Goal: Task Accomplishment & Management: Complete application form

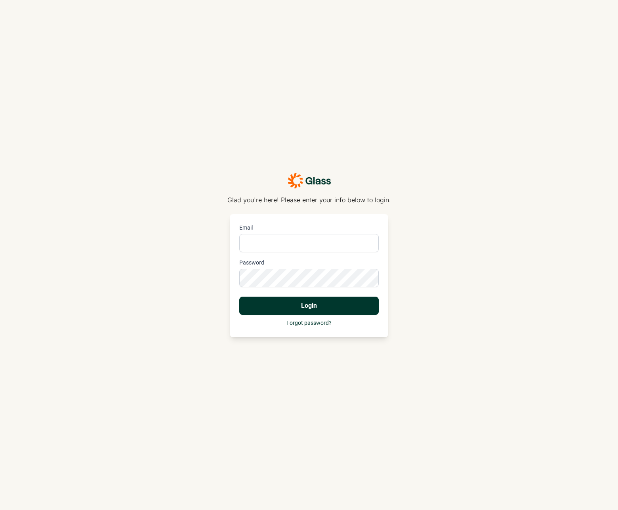
click at [291, 239] on input "Email" at bounding box center [308, 243] width 139 height 18
click at [0, 509] on com-1password-button at bounding box center [0, 510] width 0 height 0
click at [313, 246] on input "Email" at bounding box center [308, 243] width 139 height 18
click at [0, 509] on com-1password-button at bounding box center [0, 510] width 0 height 0
type input "[EMAIL_ADDRESS][DOMAIN_NAME]"
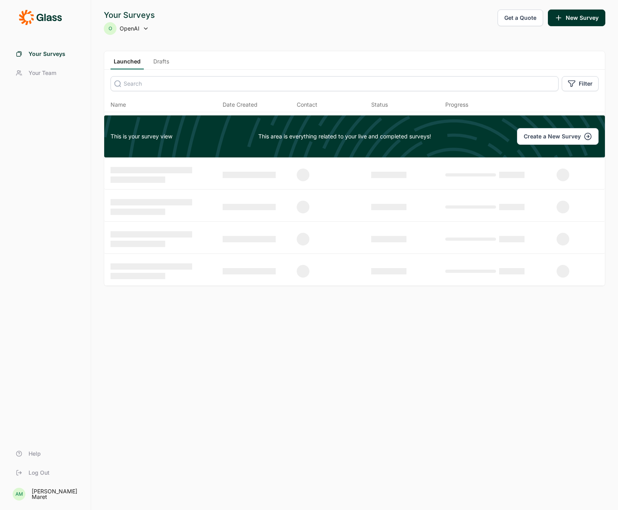
click at [134, 29] on span "OpenAI" at bounding box center [130, 29] width 20 height 8
click at [149, 29] on div "O OpenAI" at bounding box center [129, 28] width 51 height 13
click at [36, 81] on link "Your Team" at bounding box center [46, 72] width 72 height 19
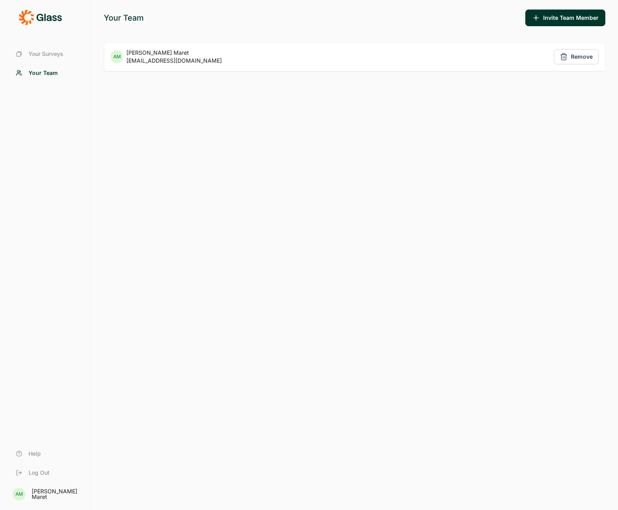
click at [60, 42] on div "Your Surveys Your Team Help Log Out AM [PERSON_NAME]" at bounding box center [45, 255] width 91 height 510
click at [53, 55] on span "Your Surveys" at bounding box center [46, 54] width 35 height 8
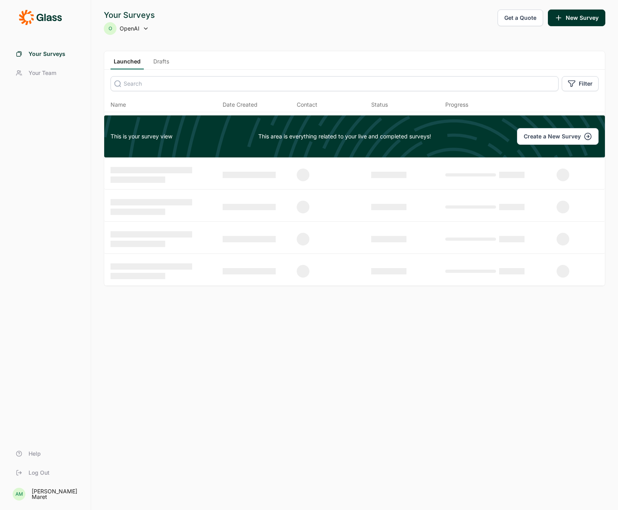
click at [521, 17] on button "Get a Quote" at bounding box center [521, 18] width 46 height 17
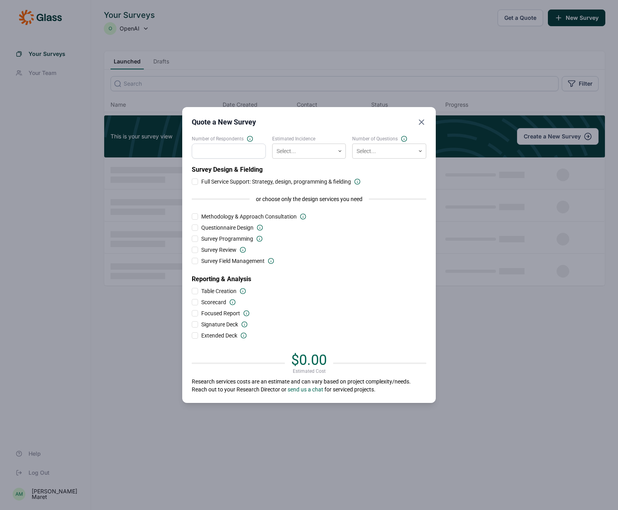
click at [419, 122] on icon "Close" at bounding box center [422, 122] width 10 height 10
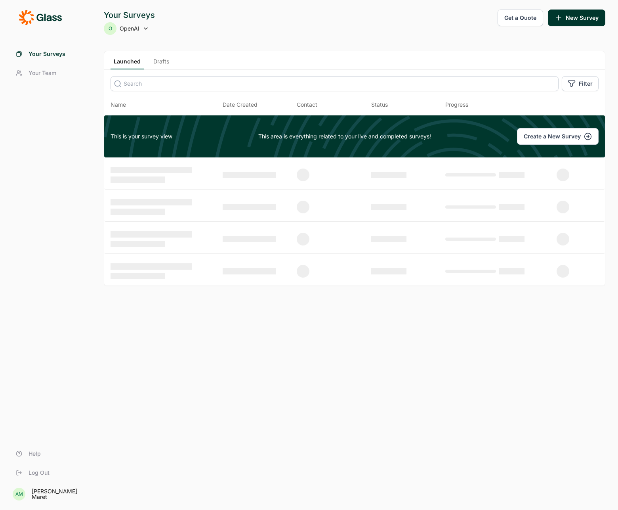
click at [554, 132] on button "Create a New Survey" at bounding box center [558, 136] width 82 height 17
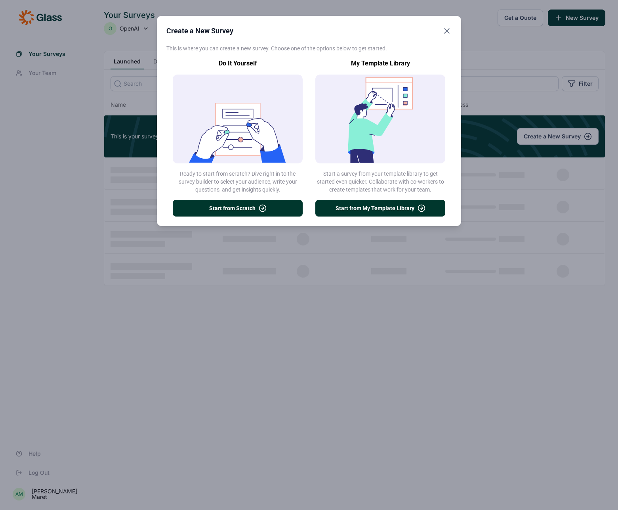
click at [353, 209] on button "Start from My Template Library" at bounding box center [380, 208] width 130 height 17
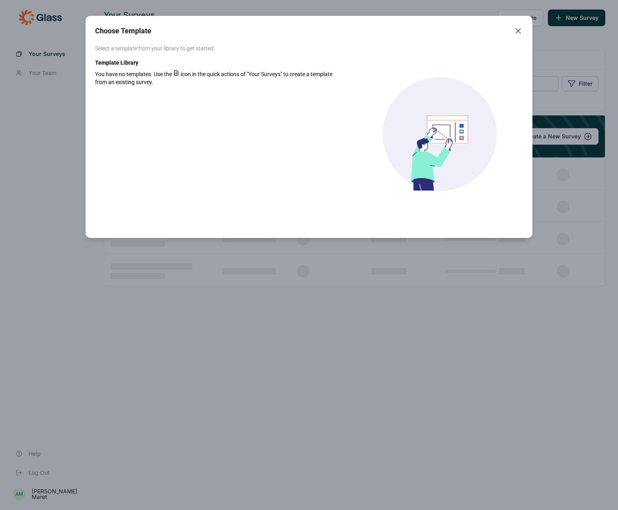
click at [518, 32] on icon "Close" at bounding box center [519, 31] width 10 height 10
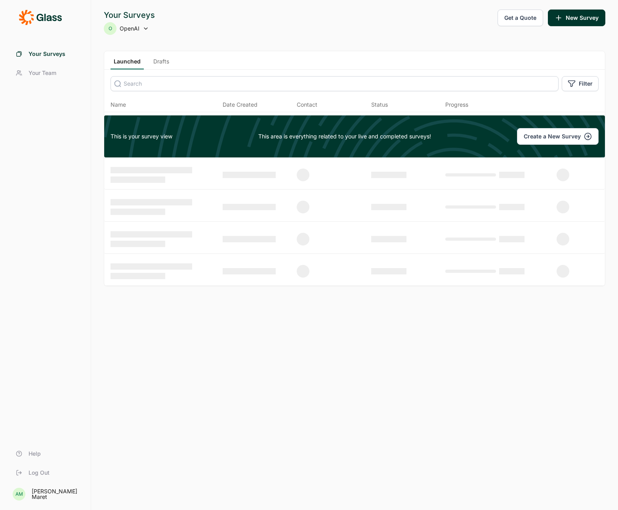
click at [558, 139] on button "Create a New Survey" at bounding box center [558, 136] width 82 height 17
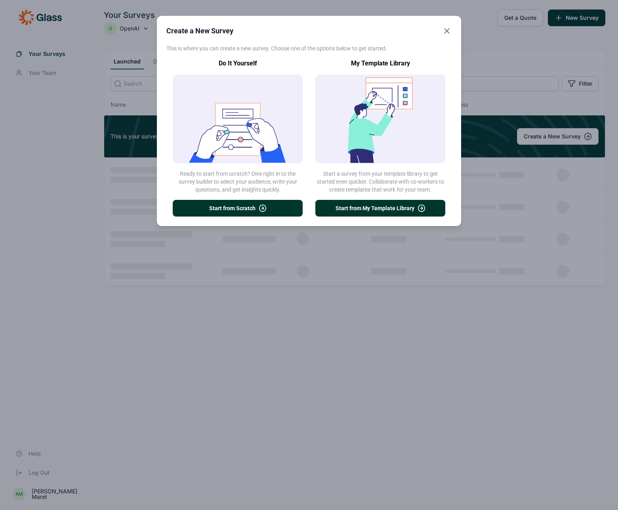
click at [264, 206] on icon "button" at bounding box center [263, 208] width 8 height 8
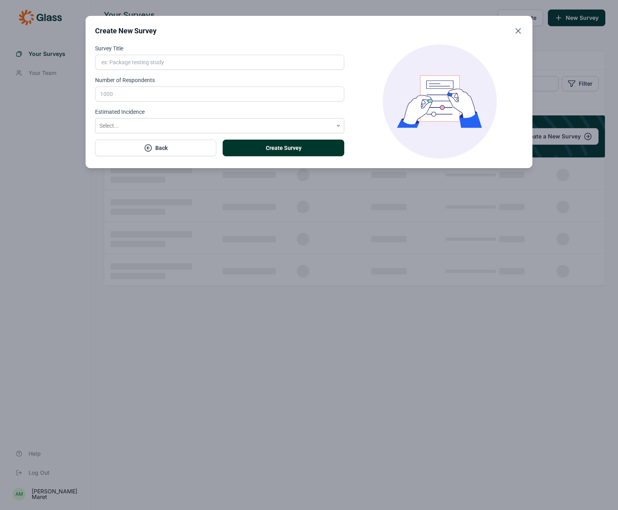
click at [148, 64] on input "Survey Title" at bounding box center [219, 62] width 249 height 15
type input "DM Launch Survey"
click at [128, 92] on input "Number of Respondents" at bounding box center [219, 93] width 249 height 15
type input "1000"
click at [128, 123] on div at bounding box center [213, 126] width 229 height 10
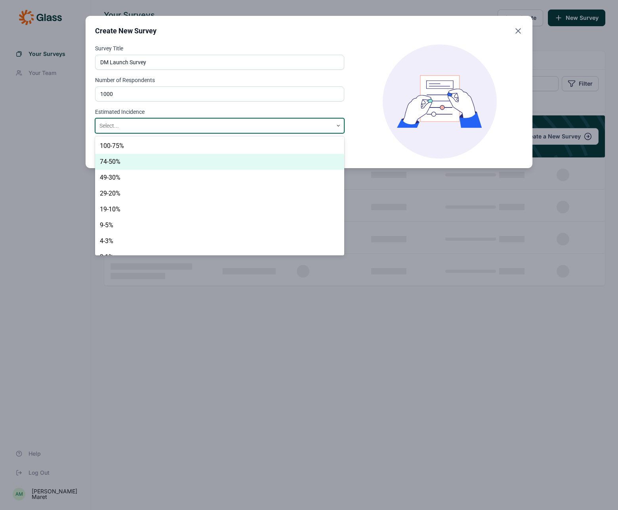
click at [127, 163] on div "74-50%" at bounding box center [219, 162] width 249 height 16
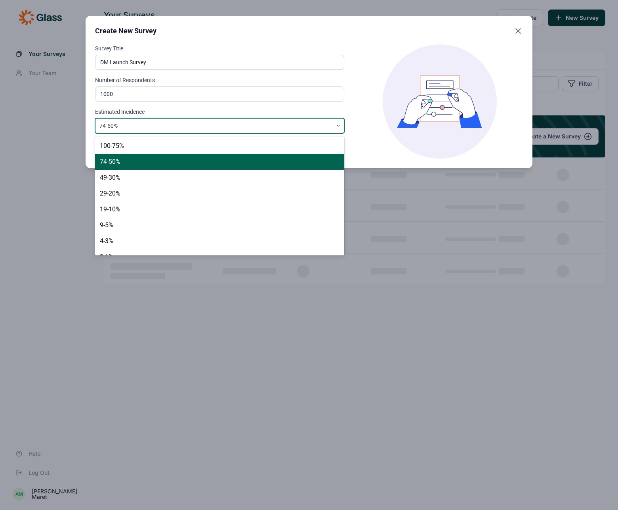
click at [244, 121] on div at bounding box center [213, 126] width 229 height 10
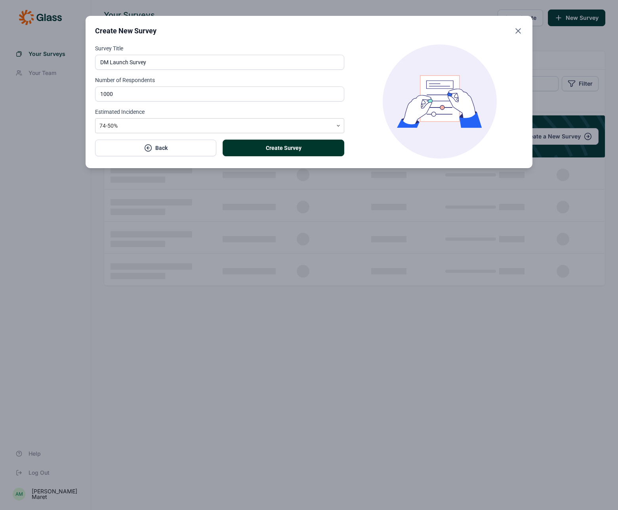
click at [352, 96] on div "Survey Title DM Launch Survey Number of Respondents 1000 Estimated Incidence 74…" at bounding box center [309, 101] width 428 height 114
click at [284, 147] on button "Create Survey" at bounding box center [283, 147] width 121 height 17
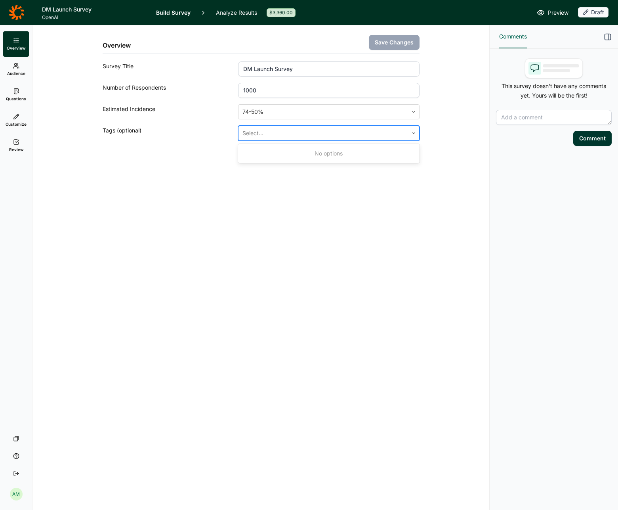
click at [274, 133] on div at bounding box center [323, 133] width 161 height 11
click at [482, 97] on div "Overview Save Changes Survey Title DM Launch Survey Number of Respondents 1000 …" at bounding box center [260, 267] width 457 height 484
click at [23, 75] on span "Audience" at bounding box center [16, 74] width 18 height 6
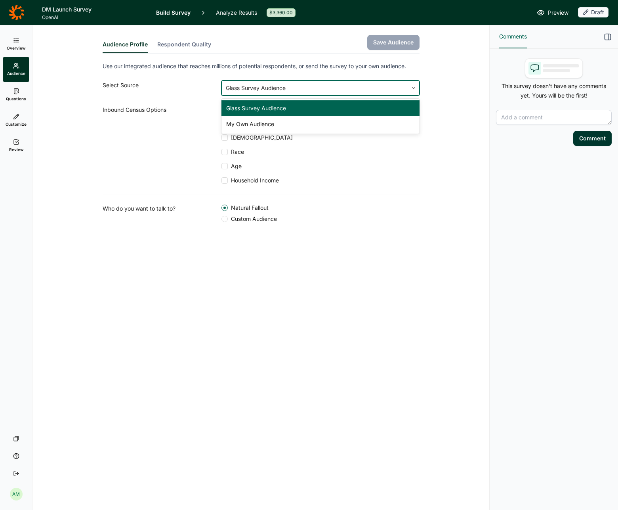
click at [242, 91] on div at bounding box center [315, 87] width 178 height 11
click at [192, 94] on div "Select Source" at bounding box center [162, 87] width 119 height 15
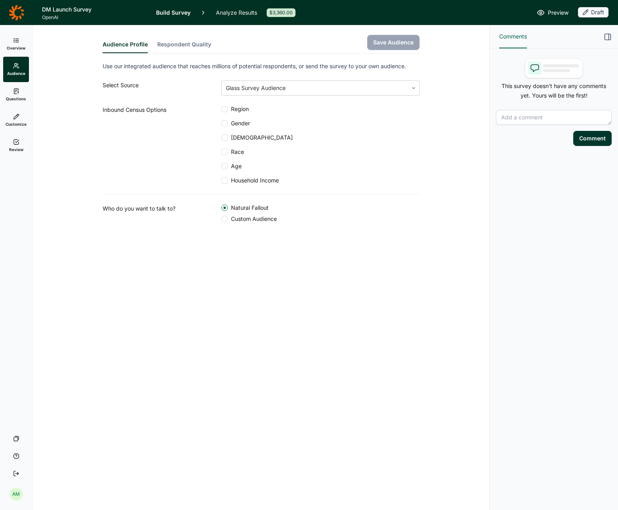
click at [238, 110] on span "Region" at bounding box center [238, 109] width 21 height 8
click at [222, 109] on input "Region" at bounding box center [222, 109] width 0 height 0
click at [238, 124] on span "Gender" at bounding box center [239, 123] width 22 height 8
click at [222, 123] on input "Gender" at bounding box center [222, 123] width 0 height 0
click at [237, 135] on span "[DEMOGRAPHIC_DATA]" at bounding box center [260, 138] width 65 height 8
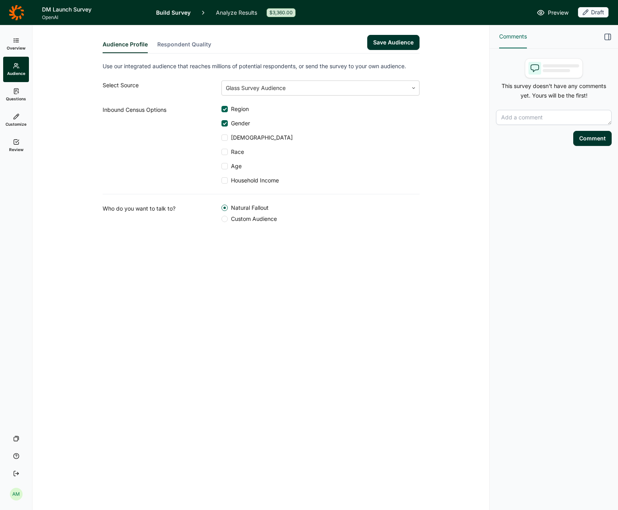
click at [222, 138] on input "[DEMOGRAPHIC_DATA]" at bounding box center [222, 138] width 0 height 0
click at [238, 157] on div "Region Gender Hispanic Race Age Household Income" at bounding box center [321, 144] width 198 height 79
click at [237, 154] on span "Race" at bounding box center [236, 152] width 16 height 8
click at [222, 152] on input "Race" at bounding box center [222, 152] width 0 height 0
click at [237, 161] on div "Region Gender Hispanic Race Age Household Income" at bounding box center [321, 144] width 198 height 79
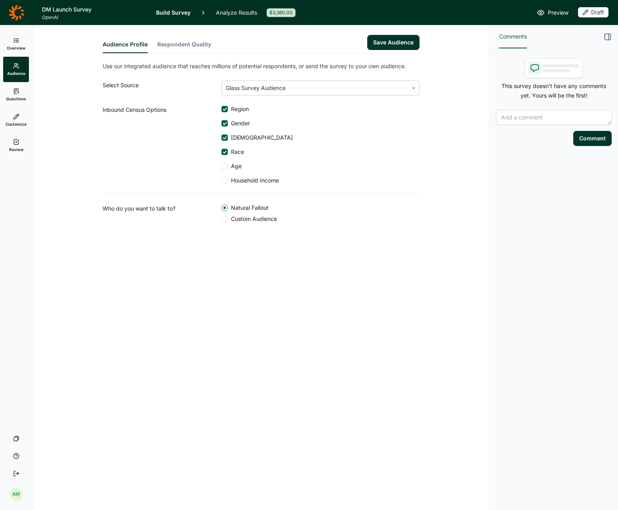
click at [237, 167] on span "Age" at bounding box center [235, 166] width 14 height 8
click at [222, 166] on input "Age" at bounding box center [222, 166] width 0 height 0
click at [240, 180] on span "Household Income" at bounding box center [253, 180] width 51 height 8
click at [222, 180] on input "Household Income" at bounding box center [222, 180] width 0 height 0
click at [269, 219] on span "Custom Audience" at bounding box center [252, 219] width 49 height 8
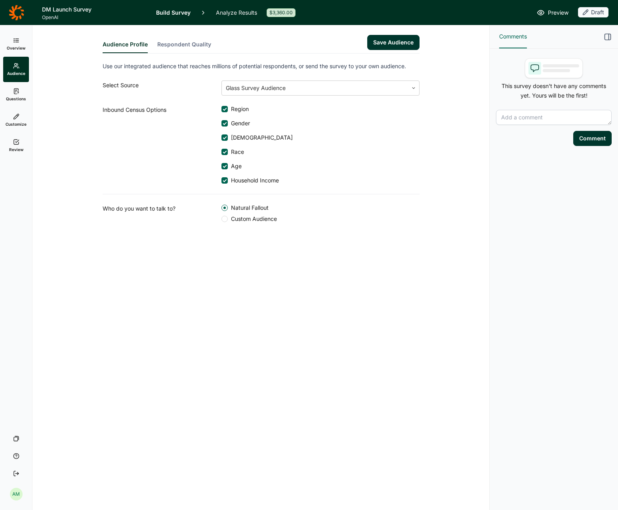
click at [222, 219] on input "Custom Audience" at bounding box center [222, 219] width 0 height 0
click at [262, 239] on input "text" at bounding box center [321, 239] width 198 height 15
type input "18+ AI Users"
click at [248, 285] on div at bounding box center [285, 283] width 107 height 11
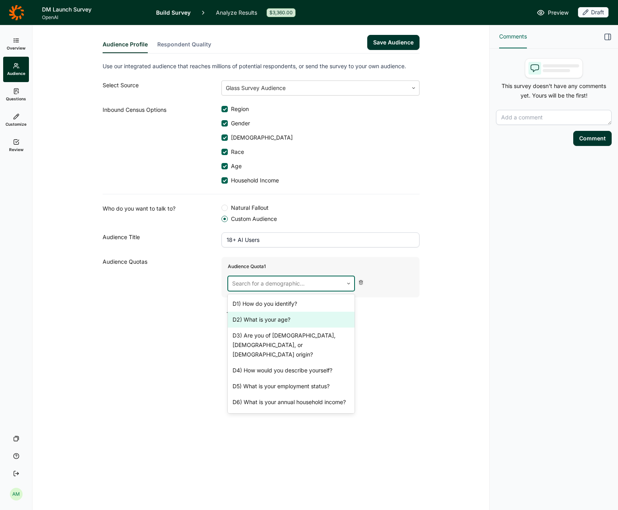
click at [258, 318] on div "D2) What is your age?" at bounding box center [291, 319] width 127 height 16
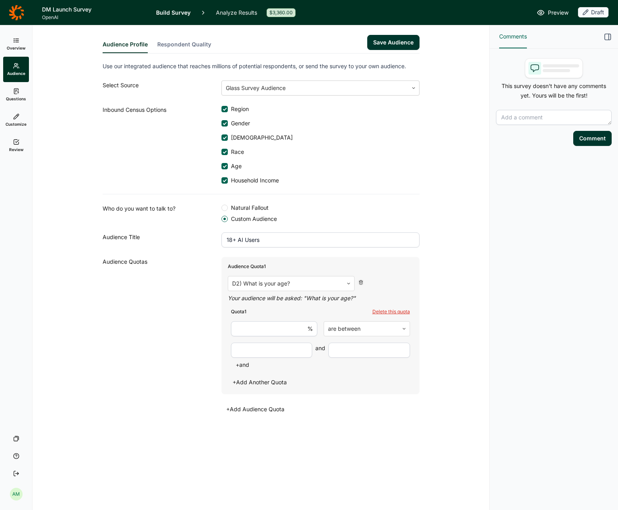
click at [281, 327] on input "number" at bounding box center [274, 328] width 86 height 15
type input "100"
click at [284, 346] on input "number" at bounding box center [272, 349] width 82 height 15
type input "18"
click at [336, 347] on input "number" at bounding box center [370, 349] width 82 height 15
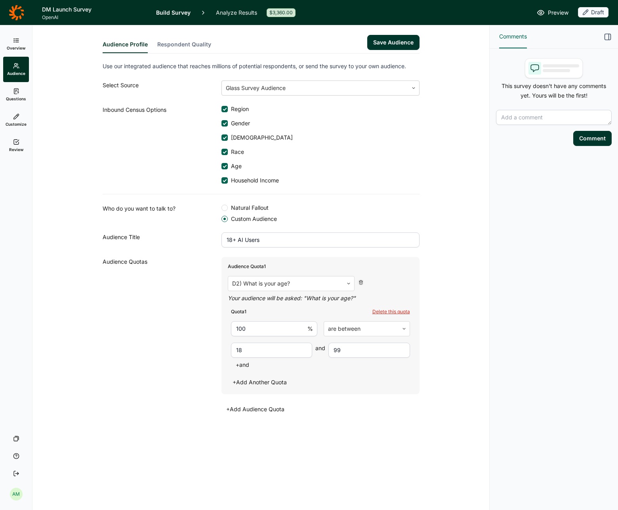
type input "99"
click at [168, 343] on div "Audience Quotas" at bounding box center [162, 336] width 119 height 158
drag, startPoint x: 261, startPoint y: 241, endPoint x: 184, endPoint y: 237, distance: 77.0
click at [184, 237] on div "Audience Title 18+ AI Users" at bounding box center [261, 239] width 317 height 15
type input "18-99"
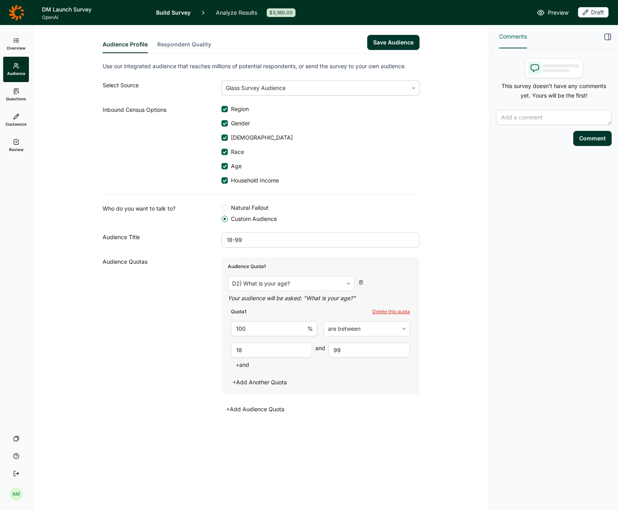
click at [199, 332] on div "Audience Quotas" at bounding box center [162, 336] width 119 height 158
click at [249, 382] on button "+ Add Another Quota" at bounding box center [260, 381] width 64 height 11
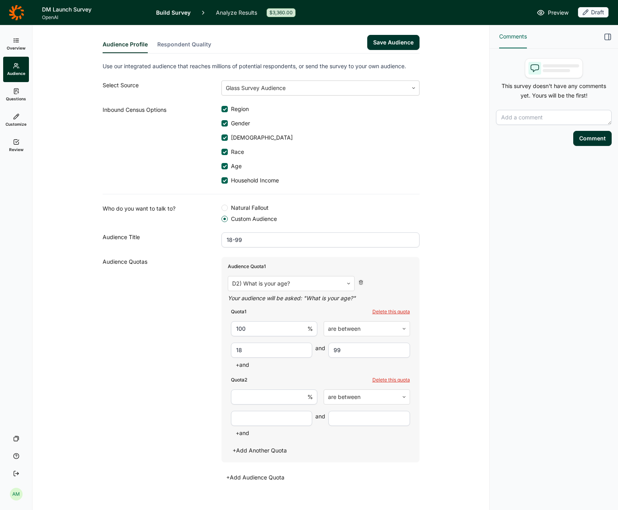
click at [263, 399] on input "number" at bounding box center [274, 396] width 86 height 15
click at [361, 393] on div at bounding box center [361, 396] width 67 height 11
click at [297, 397] on input "number" at bounding box center [274, 396] width 86 height 15
click at [388, 378] on div "Delete this quota" at bounding box center [391, 379] width 38 height 6
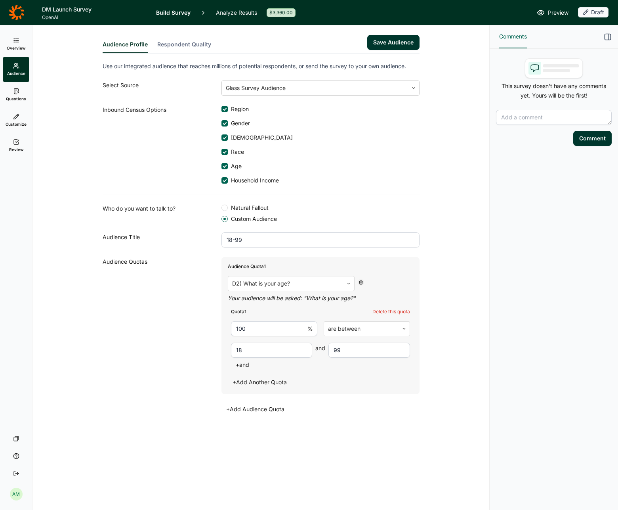
click at [277, 410] on button "+ Add Audience Quota" at bounding box center [256, 408] width 68 height 11
click at [281, 430] on div at bounding box center [285, 429] width 107 height 11
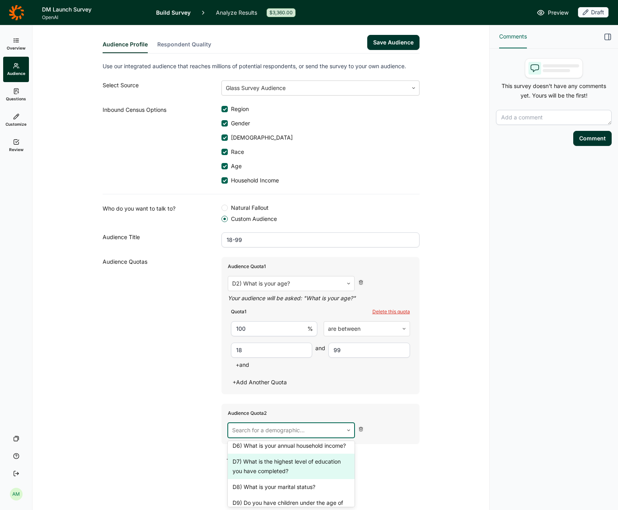
scroll to position [140, 0]
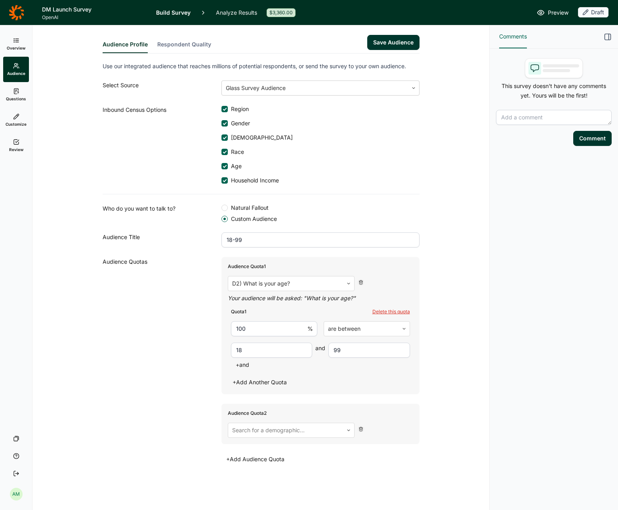
click at [176, 411] on div "Audience Quotas" at bounding box center [162, 361] width 119 height 208
click at [360, 430] on icon at bounding box center [361, 428] width 5 height 5
click at [162, 308] on div "Audience Quotas" at bounding box center [162, 336] width 119 height 158
click at [236, 208] on span "Natural Fallout" at bounding box center [248, 208] width 41 height 8
click at [222, 208] on input "Natural Fallout" at bounding box center [222, 208] width 0 height 0
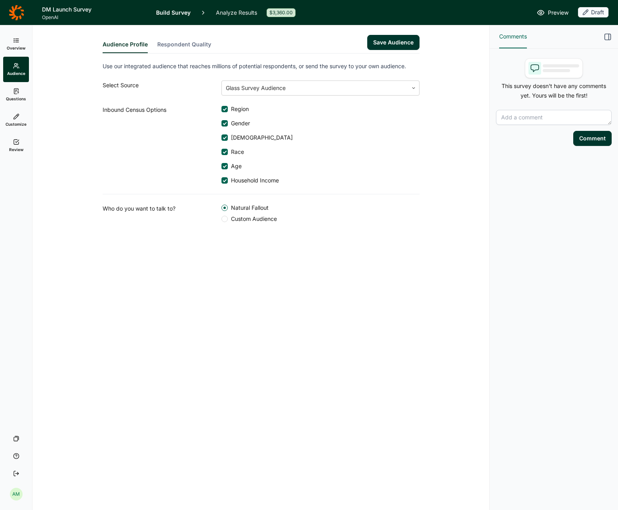
click at [242, 218] on span "Custom Audience" at bounding box center [252, 219] width 49 height 8
click at [222, 219] on input "Custom Audience" at bounding box center [222, 219] width 0 height 0
click at [241, 210] on span "Natural Fallout" at bounding box center [248, 208] width 41 height 8
click at [222, 208] on input "Natural Fallout" at bounding box center [222, 208] width 0 height 0
click at [17, 94] on icon at bounding box center [16, 91] width 6 height 6
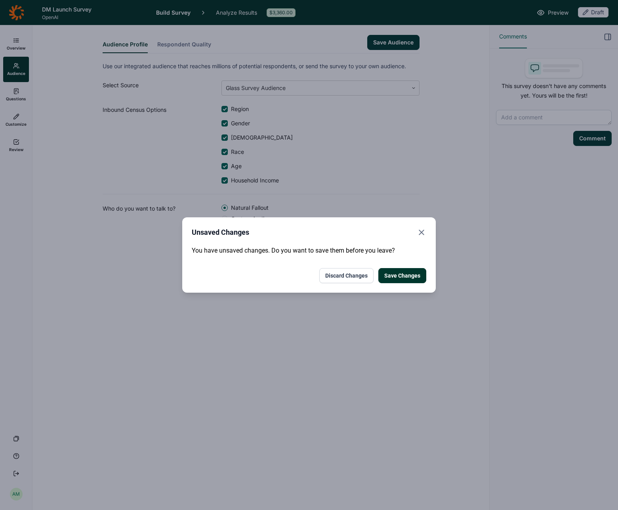
click at [399, 278] on button "Save Changes" at bounding box center [402, 275] width 48 height 15
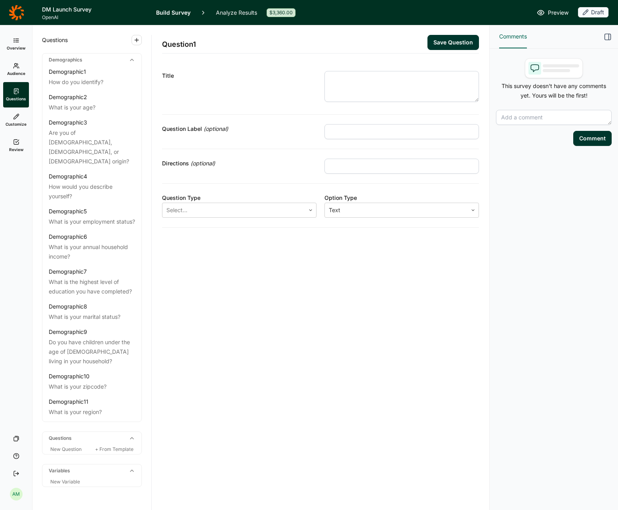
click at [334, 85] on textarea at bounding box center [402, 86] width 155 height 31
click at [107, 78] on div "How do you identify?" at bounding box center [92, 82] width 86 height 10
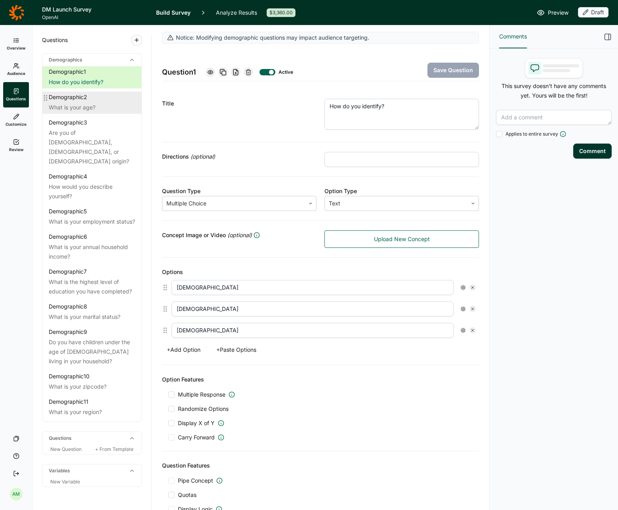
click at [76, 105] on div "What is your age?" at bounding box center [92, 108] width 86 height 10
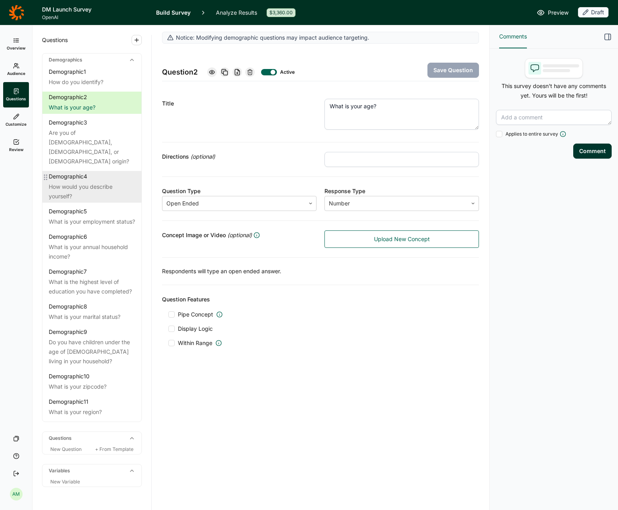
click at [80, 172] on div "Demographic 4" at bounding box center [68, 176] width 38 height 8
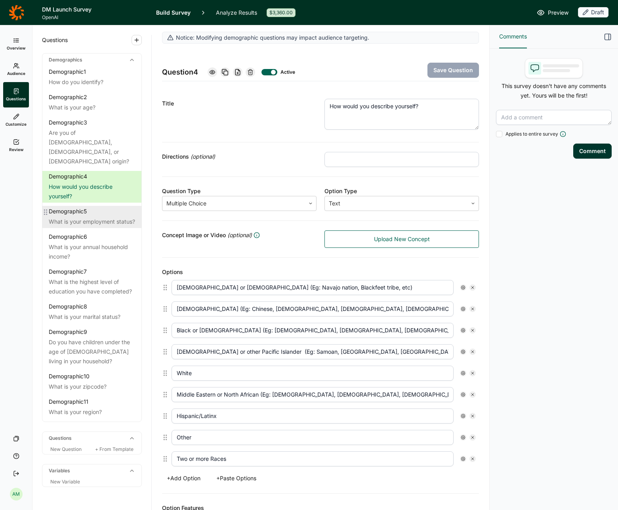
click at [71, 217] on div "What is your employment status?" at bounding box center [92, 222] width 86 height 10
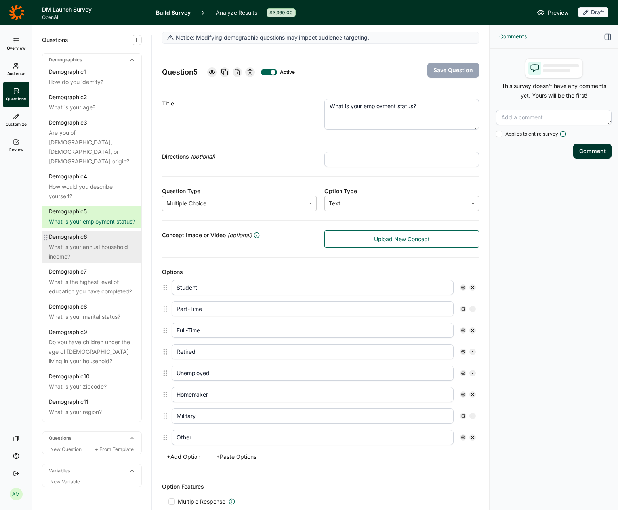
click at [74, 242] on div "What is your annual household income?" at bounding box center [92, 251] width 86 height 19
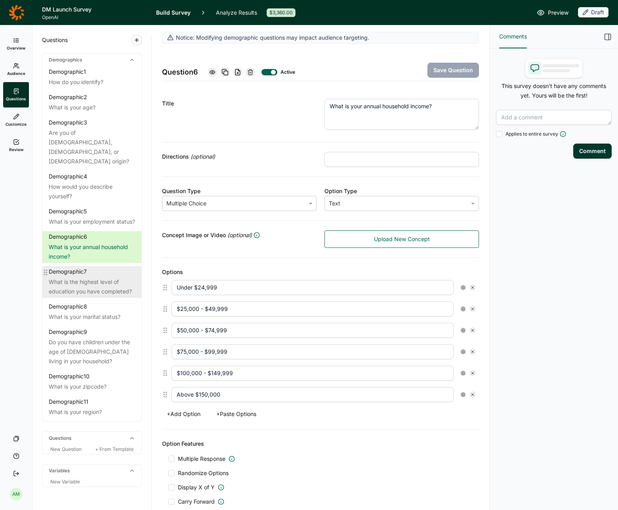
click at [78, 267] on div "Demographic 7 What is the highest level of education you have completed?" at bounding box center [91, 282] width 99 height 32
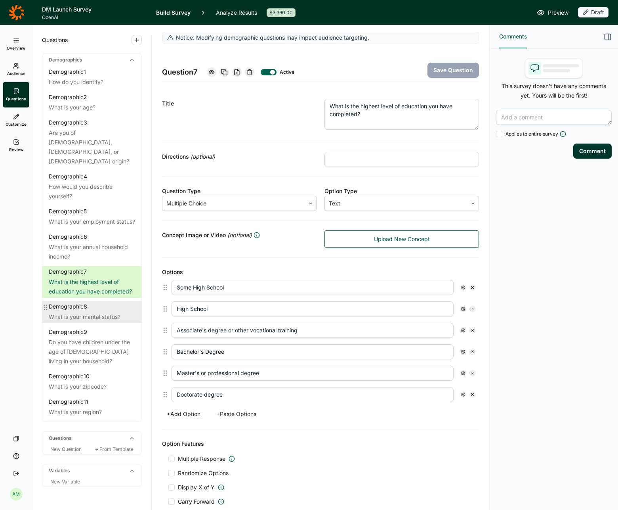
click at [80, 302] on div "Demographic 8" at bounding box center [68, 306] width 38 height 8
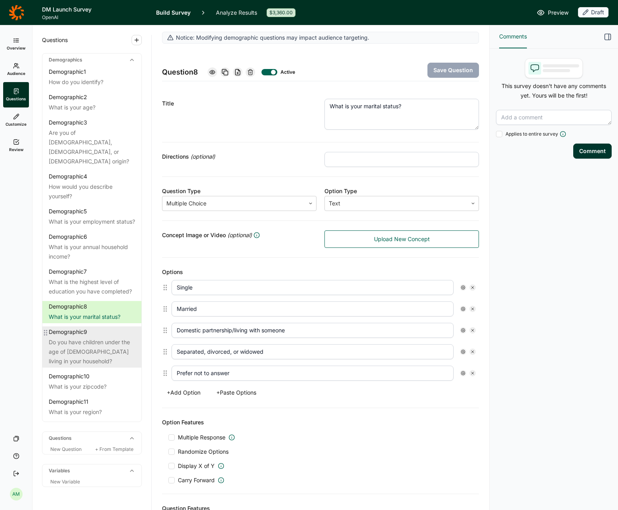
click at [74, 327] on div "Demographic 9 Do you have children under the age of [DEMOGRAPHIC_DATA] living i…" at bounding box center [91, 346] width 99 height 41
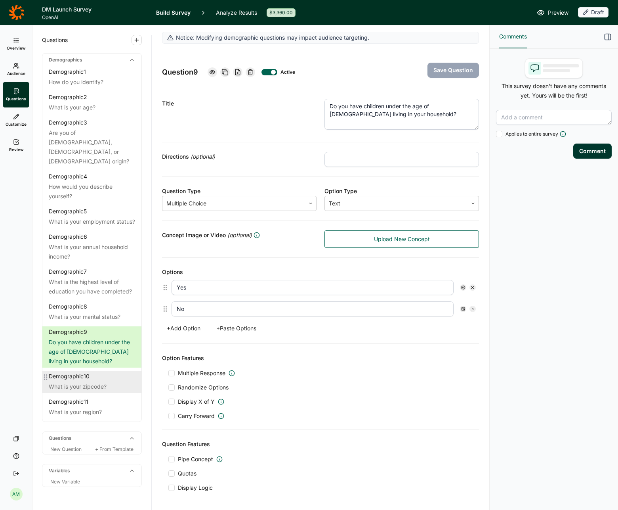
click at [68, 382] on div "What is your zipcode?" at bounding box center [92, 387] width 86 height 10
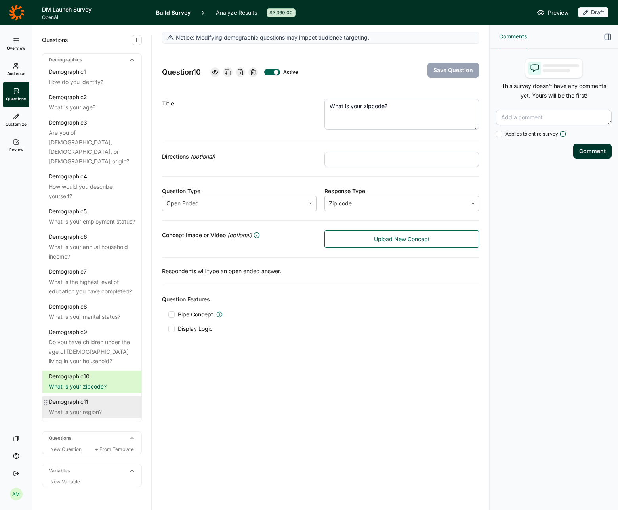
click at [67, 397] on div "Demographic 11" at bounding box center [69, 401] width 40 height 8
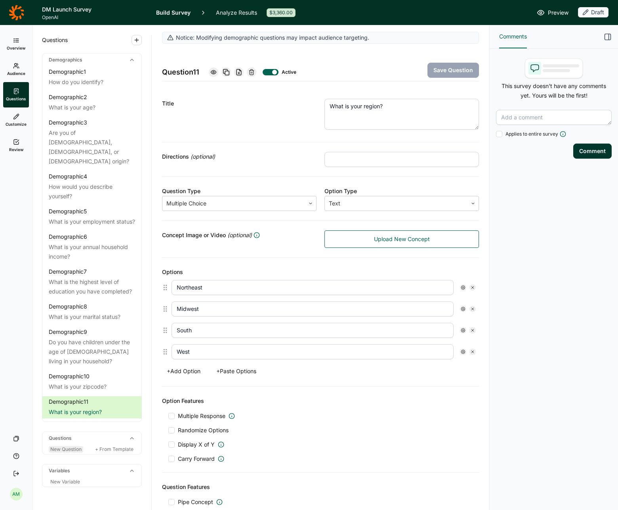
click at [73, 446] on span "New Question" at bounding box center [65, 449] width 31 height 6
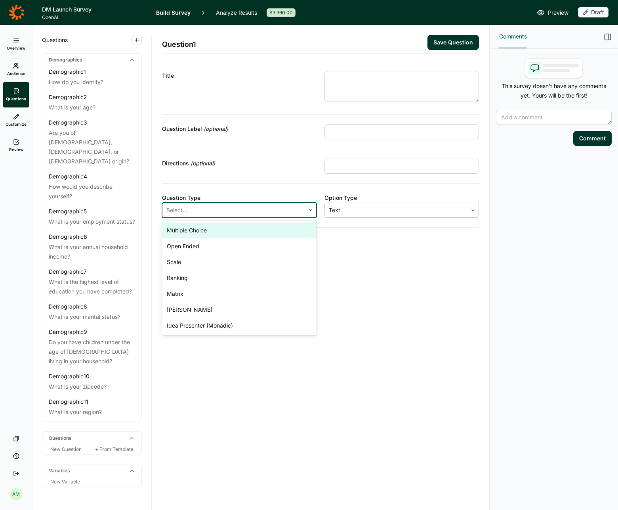
click at [246, 209] on div at bounding box center [233, 209] width 135 height 11
click at [315, 72] on div "Title" at bounding box center [239, 76] width 155 height 10
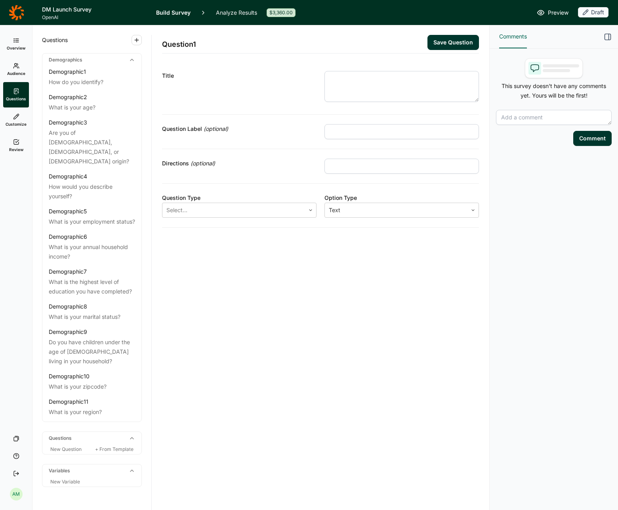
click at [327, 73] on textarea at bounding box center [402, 86] width 155 height 31
click at [354, 101] on textarea at bounding box center [402, 86] width 155 height 31
paste textarea "Which of the following best describes your employment status?"
type textarea "Which of the following best describes your employment status?"
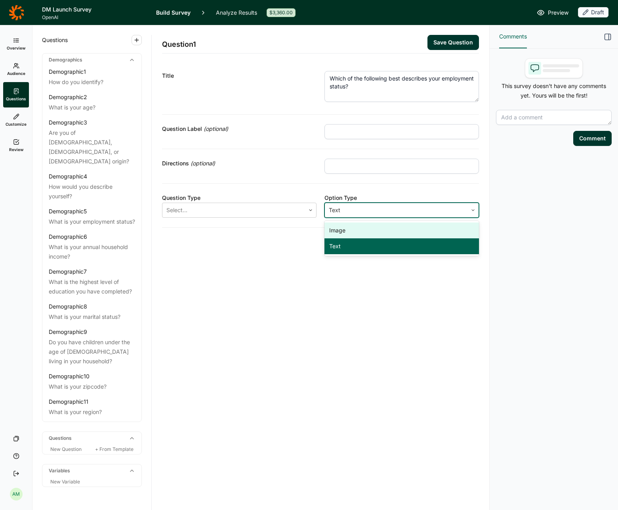
click at [341, 212] on div at bounding box center [396, 209] width 135 height 11
click at [269, 211] on div at bounding box center [233, 209] width 135 height 11
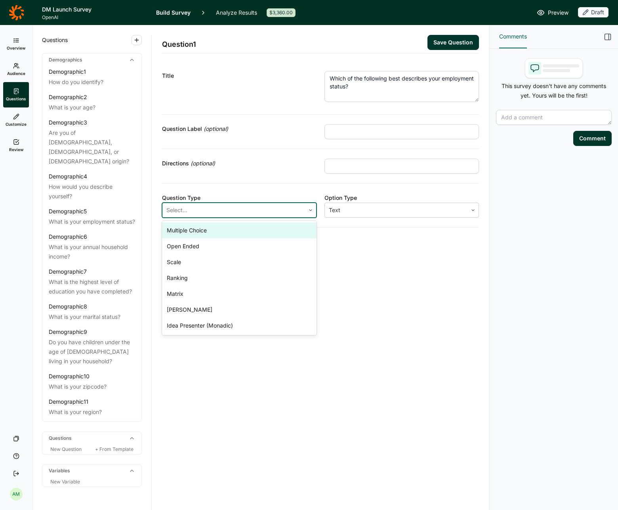
click at [228, 235] on div "Multiple Choice" at bounding box center [239, 230] width 155 height 16
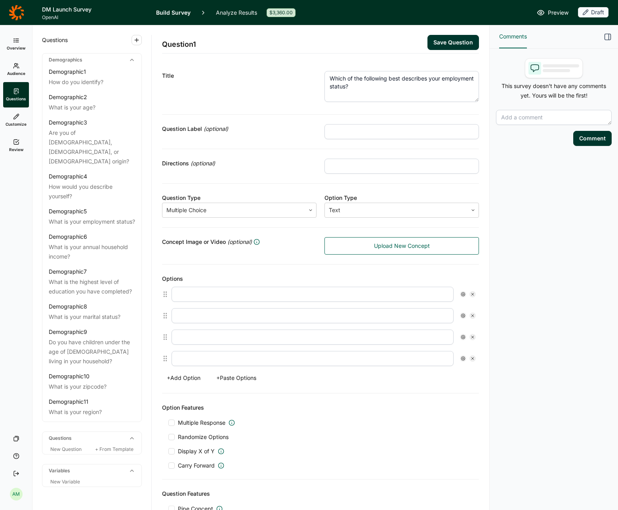
click at [224, 288] on input "text" at bounding box center [313, 294] width 282 height 15
paste input "Employed full time (35 hours a week or more) Employed part time (less than 35 h…"
type input "Employed full time (35 hours a week or more) Employed part time (less than 35 h…"
type input "Employed full time ("
click at [384, 91] on textarea "Which of the following best describes your employment status?" at bounding box center [402, 86] width 155 height 31
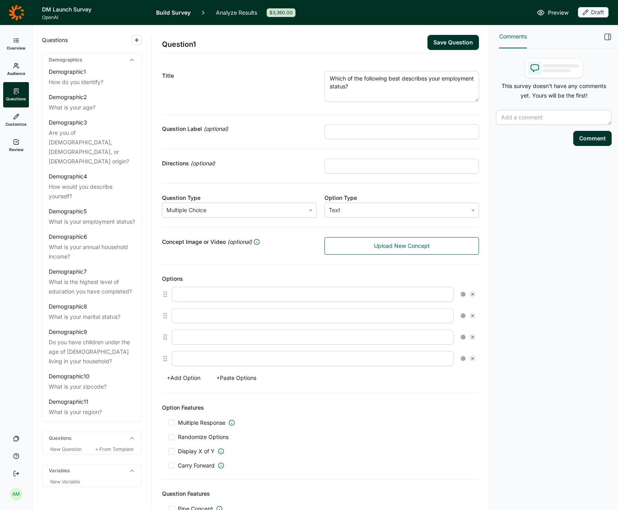
click at [369, 75] on textarea "Which of the following best describes your employment status?" at bounding box center [402, 86] width 155 height 31
paste textarea "industries best describes your company? (If multiple apply, please check the on…"
type textarea "Which of the following industries best describes your company? (If multiple app…"
click at [202, 437] on span "Randomize Options" at bounding box center [202, 437] width 54 height 8
click at [168, 437] on input "Randomize Options" at bounding box center [168, 437] width 0 height 0
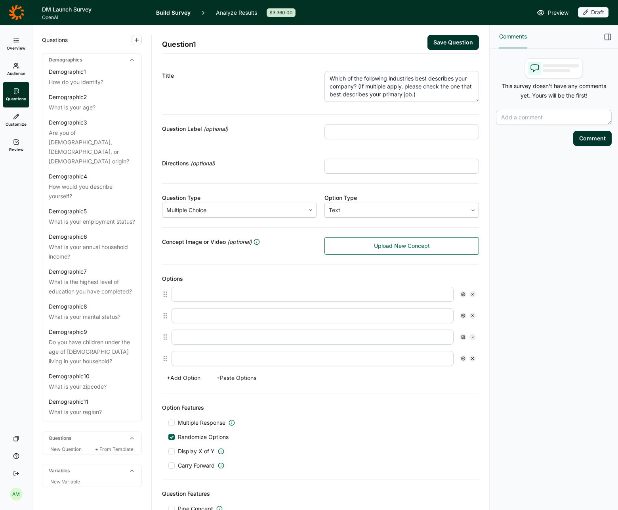
click at [214, 296] on input "text" at bounding box center [313, 294] width 282 height 15
paste input "Non-financial Services (consulting, legal, accounting, logistics, hospitality, …"
type input "Non-financial Services (consulting, legal, accounting, logistics, hospitality, …"
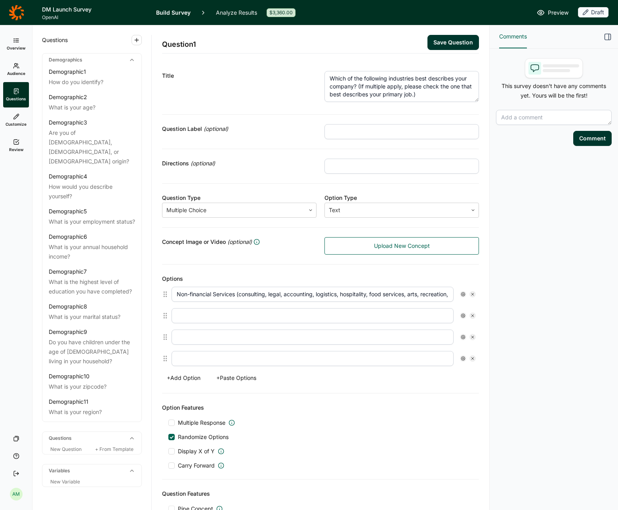
click at [209, 315] on input "text" at bounding box center [313, 315] width 282 height 15
paste input "Infrastructure and Construction"
type input "Infrastructure and Construction"
click at [191, 332] on input "text" at bounding box center [313, 336] width 282 height 15
paste input "Education"
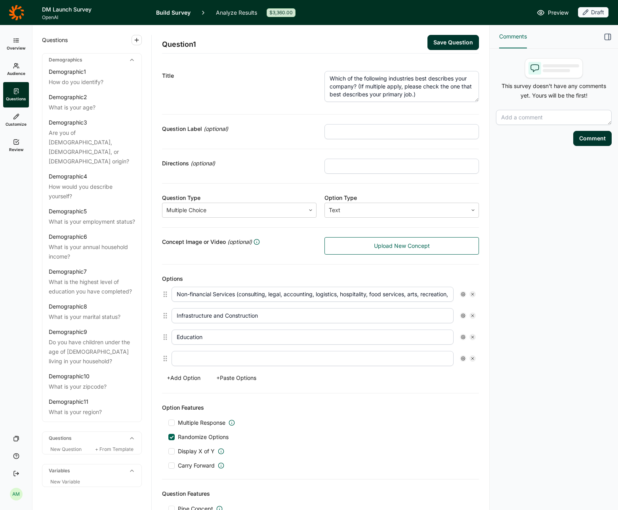
type input "Education"
click at [193, 354] on input "text" at bounding box center [313, 358] width 282 height 15
paste input "Financial Services"
type input "Financial Services"
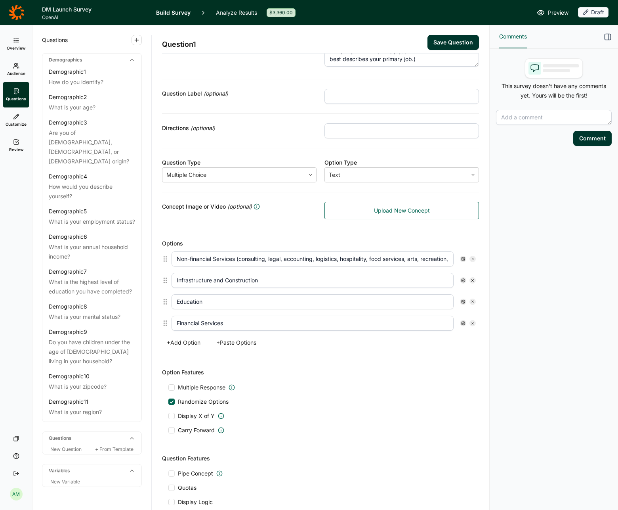
scroll to position [49, 0]
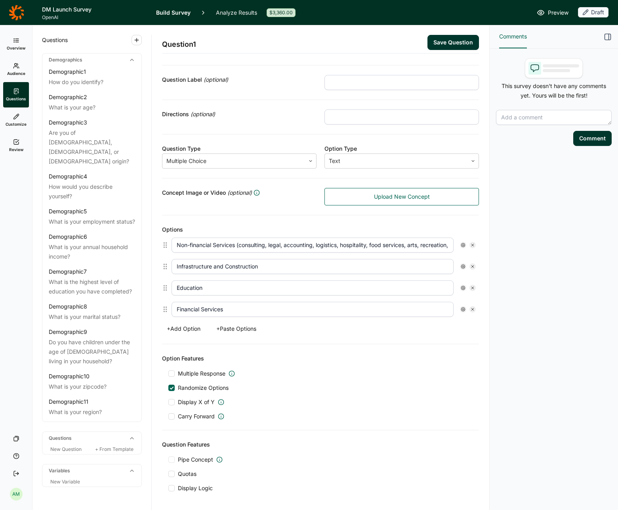
click at [184, 330] on button "+ Add Option" at bounding box center [183, 328] width 43 height 11
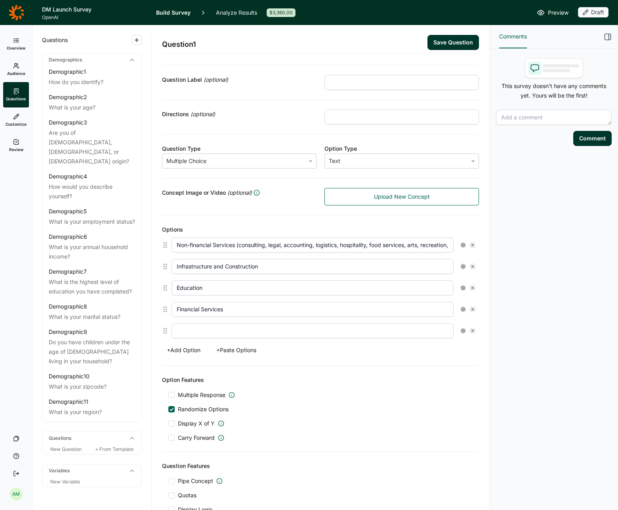
click at [177, 352] on button "+ Add Option" at bounding box center [183, 349] width 43 height 11
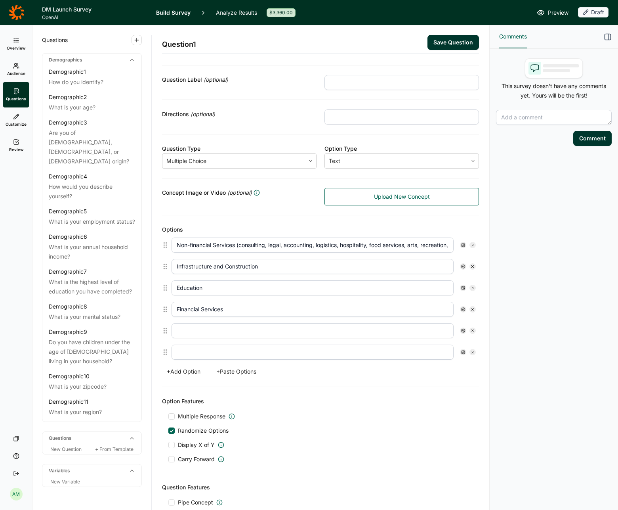
click at [177, 369] on button "+ Add Option" at bounding box center [183, 371] width 43 height 11
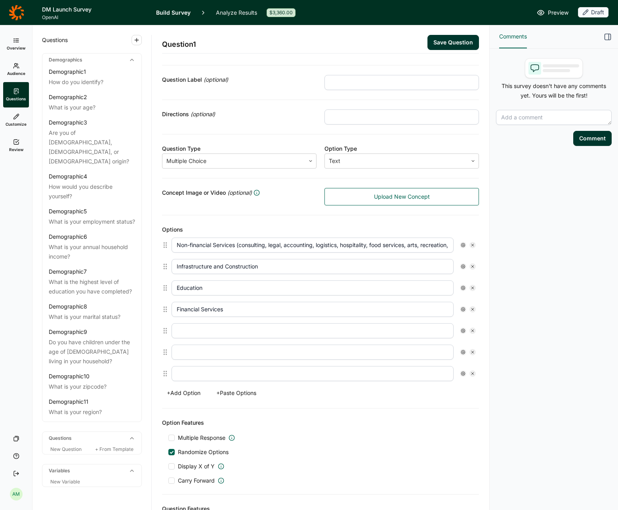
click at [183, 332] on input "text" at bounding box center [313, 330] width 282 height 15
paste input "Government (national, state, municipal)"
type input "Government (national, state, municipal)"
click at [177, 352] on input "text" at bounding box center [313, 351] width 282 height 15
paste input "Health care, pharmaceuticals, biotech, life sciences"
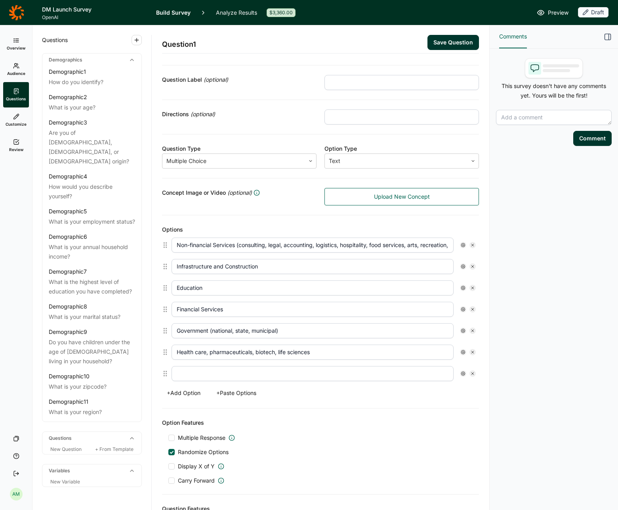
type input "Health care, pharmaceuticals, biotech, life sciences"
click at [201, 372] on input "text" at bounding box center [313, 373] width 282 height 15
paste input "Manufacturing and heavy industry (electronics manufacturing, automobile manufac…"
type input "Manufacturing and heavy industry (electronics manufacturing, automobile manufac…"
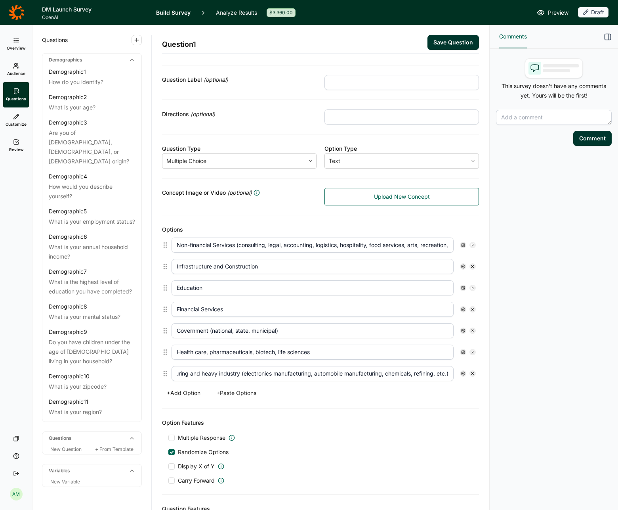
scroll to position [0, 0]
click at [186, 389] on button "+ Add Option" at bounding box center [183, 392] width 43 height 11
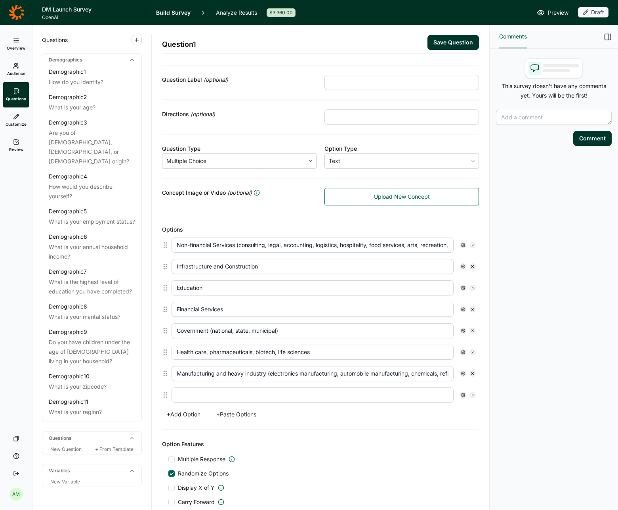
click at [189, 415] on button "+ Add Option" at bounding box center [183, 414] width 43 height 11
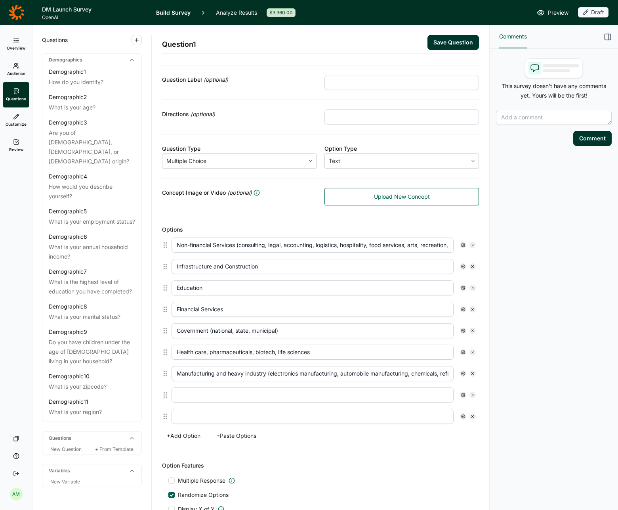
click at [177, 436] on button "+ Add Option" at bounding box center [183, 435] width 43 height 11
click at [207, 401] on input "text" at bounding box center [313, 394] width 282 height 15
paste input "Media (broadcast, social/digital)"
type input "Media (broadcast, social/digital)"
click at [231, 414] on input "text" at bounding box center [313, 416] width 282 height 15
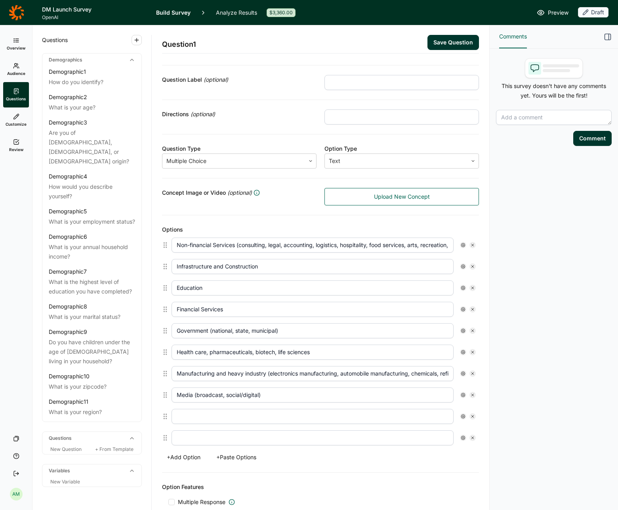
click at [202, 417] on input "text" at bounding box center [313, 416] width 282 height 15
paste input "Primary goods (oil and gas, mining, agriculture, forestry, etc.)"
